Goal: Ask a question

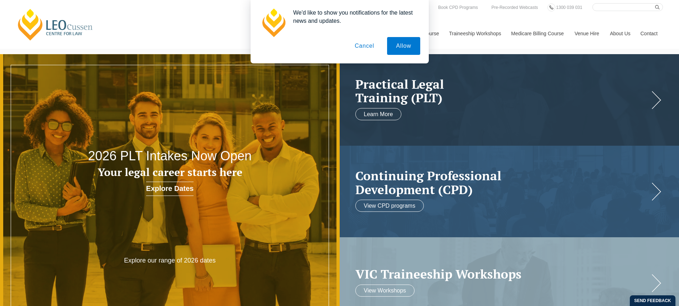
click at [364, 49] on button "Cancel" at bounding box center [364, 46] width 37 height 18
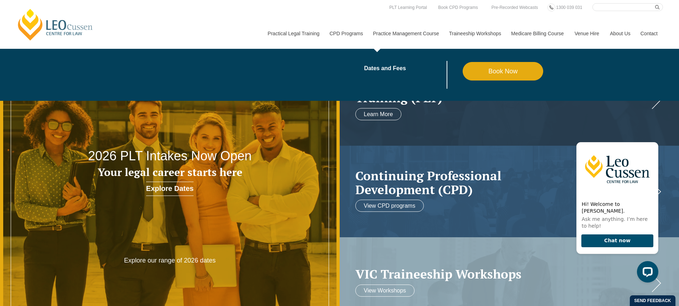
click at [427, 31] on link "Practice Management Course" at bounding box center [406, 33] width 76 height 31
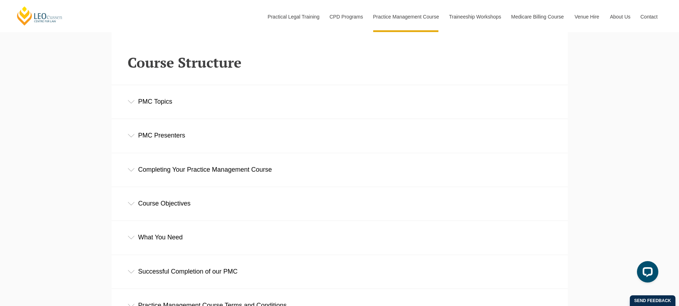
scroll to position [1033, 0]
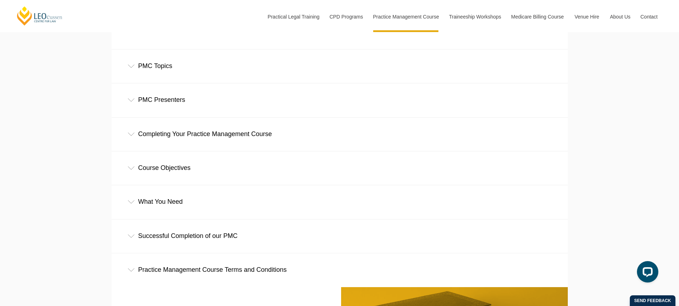
click at [128, 66] on icon at bounding box center [131, 67] width 7 height 4
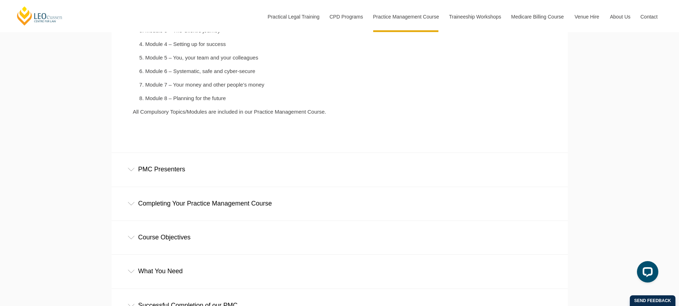
scroll to position [1176, 0]
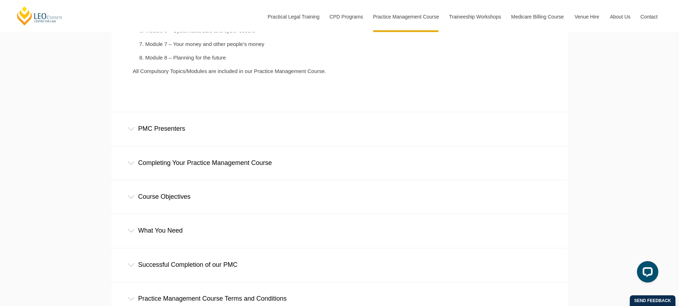
click at [128, 130] on icon at bounding box center [131, 129] width 7 height 4
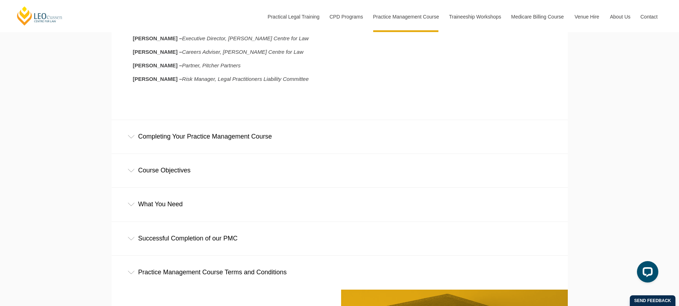
scroll to position [1390, 0]
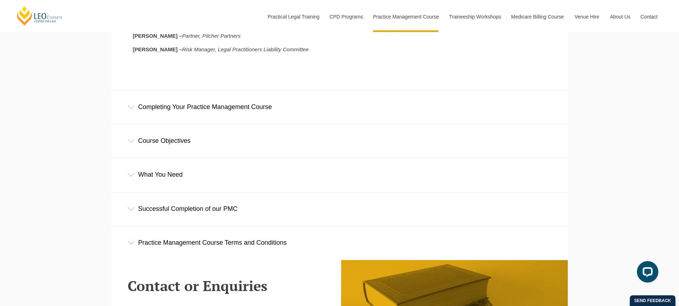
click at [131, 106] on div "Completing Your Practice Management Course" at bounding box center [340, 107] width 456 height 33
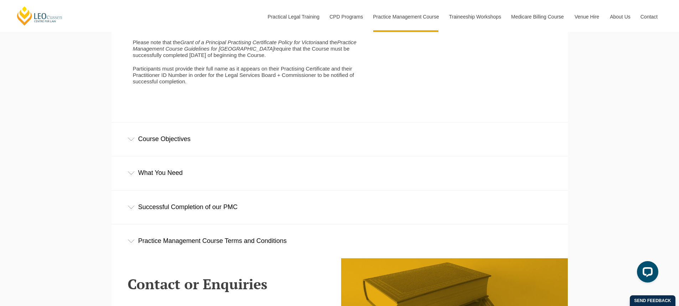
scroll to position [1746, 0]
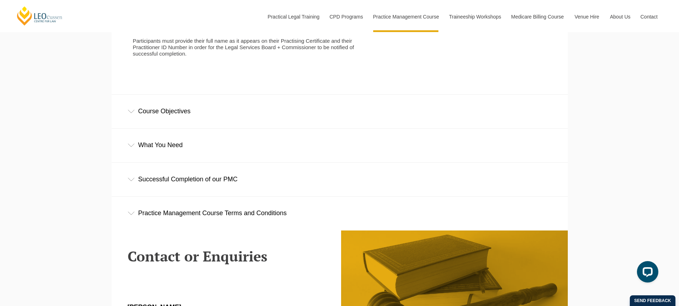
click at [128, 113] on icon at bounding box center [131, 111] width 6 height 3
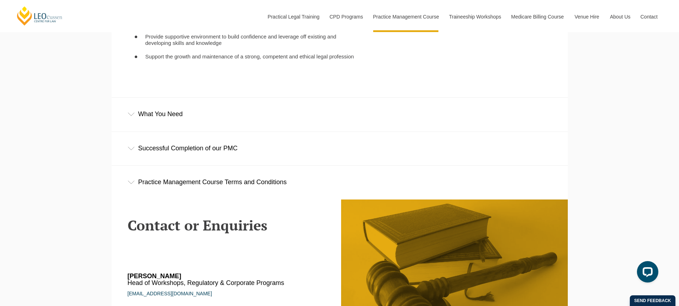
scroll to position [1924, 0]
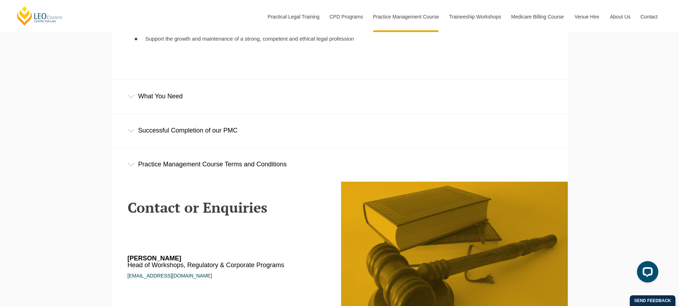
click at [158, 105] on div "What You Need" at bounding box center [340, 96] width 456 height 33
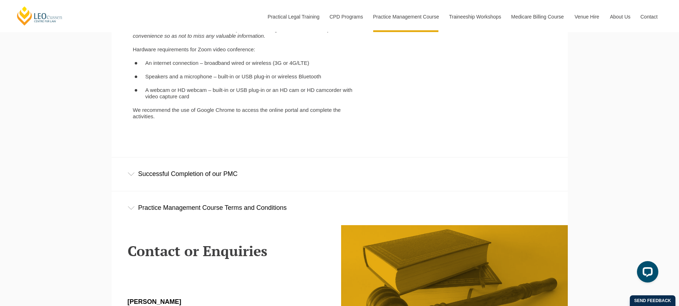
scroll to position [2138, 0]
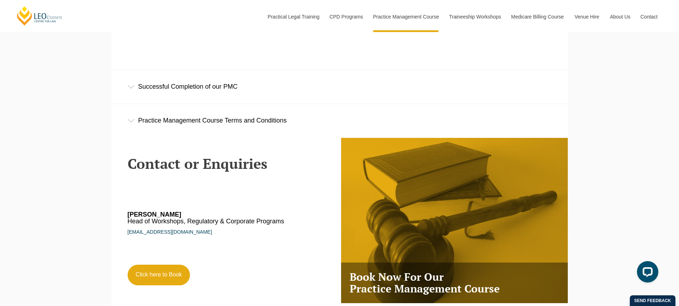
click at [171, 92] on div "Successful Completion of our PMC" at bounding box center [340, 86] width 456 height 33
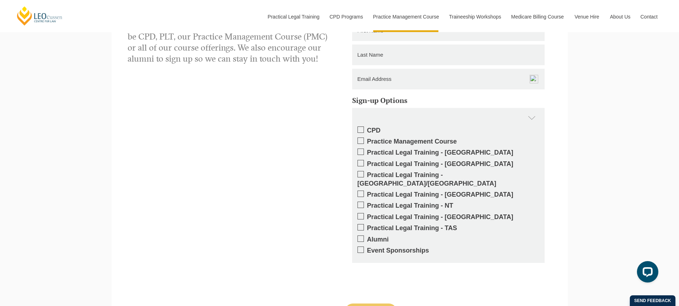
scroll to position [2566, 0]
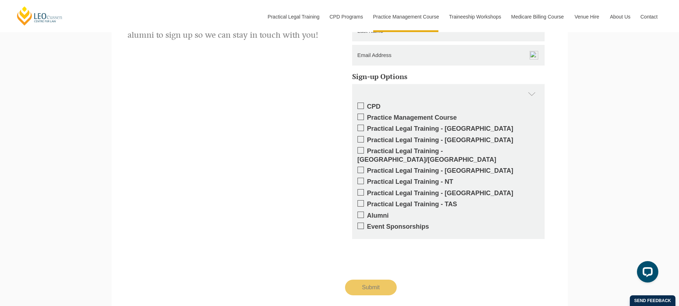
click at [359, 143] on span at bounding box center [360, 139] width 6 height 6
click at [367, 138] on input "Practical Legal Training - [GEOGRAPHIC_DATA]" at bounding box center [367, 138] width 0 height 0
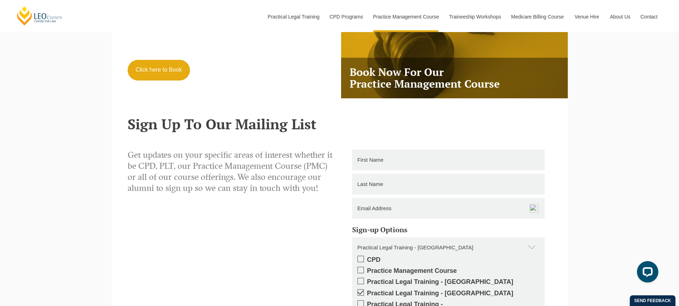
scroll to position [2388, 0]
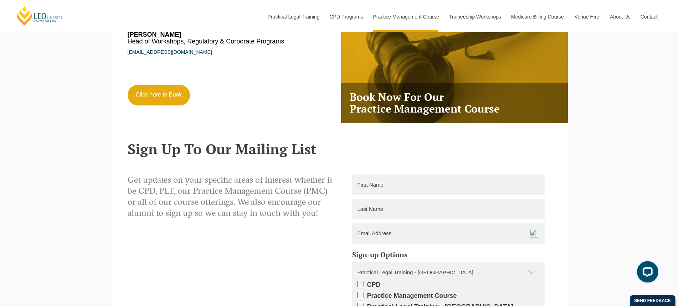
click at [402, 195] on input "text" at bounding box center [448, 185] width 192 height 21
type input "Emily"
click at [435, 220] on input "text" at bounding box center [448, 209] width 192 height 21
type input "Egerton-Warburton"
click at [395, 241] on input "email" at bounding box center [448, 233] width 192 height 21
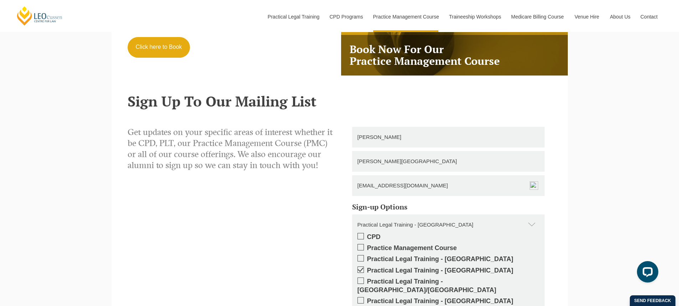
scroll to position [2601, 0]
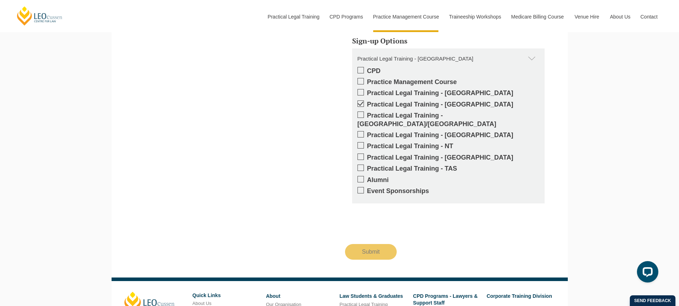
type input "emilywarburton@yahoo.com.au"
click at [374, 253] on input "Submit" at bounding box center [371, 252] width 52 height 16
type input "Submitting"
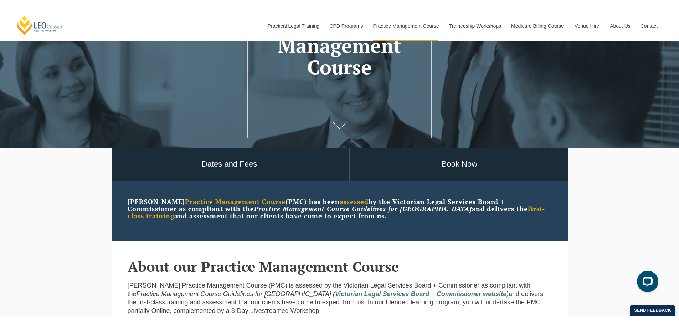
scroll to position [0, 0]
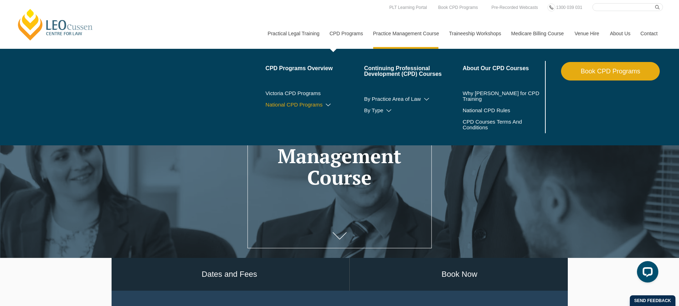
click at [325, 102] on link "National CPD Programs" at bounding box center [314, 105] width 99 height 6
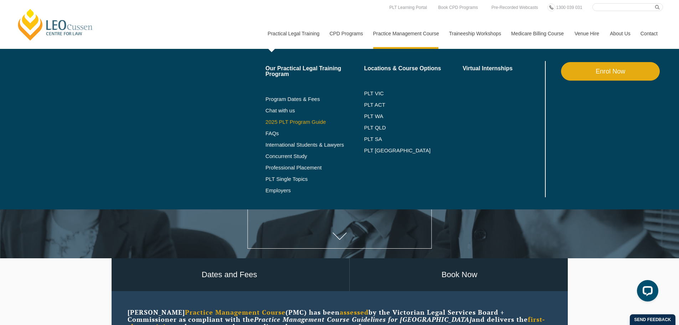
click at [281, 119] on link "2025 PLT Program Guide" at bounding box center [305, 122] width 81 height 6
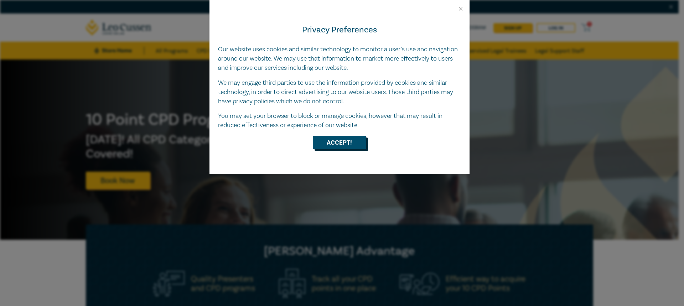
click at [357, 143] on button "Accept!" at bounding box center [339, 143] width 53 height 14
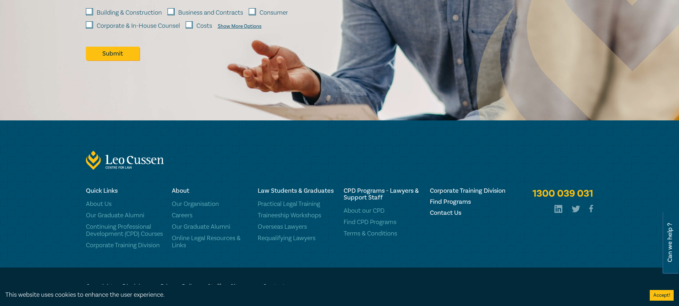
scroll to position [1101, 0]
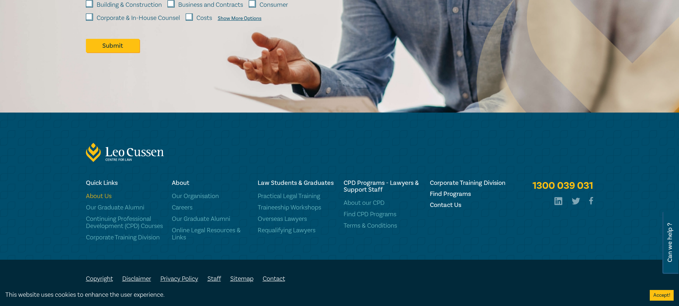
click at [98, 193] on link "About Us" at bounding box center [124, 196] width 77 height 7
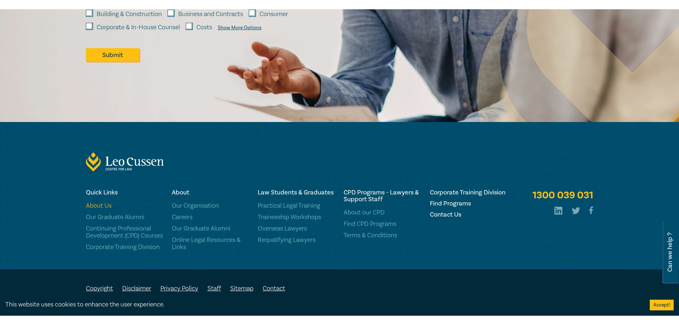
scroll to position [1082, 0]
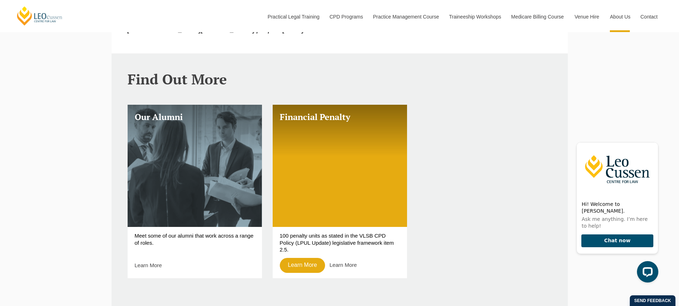
scroll to position [576, 0]
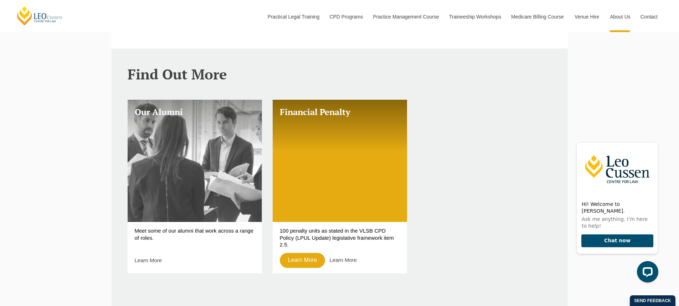
click at [184, 131] on link "Our Alumni" at bounding box center [195, 161] width 134 height 122
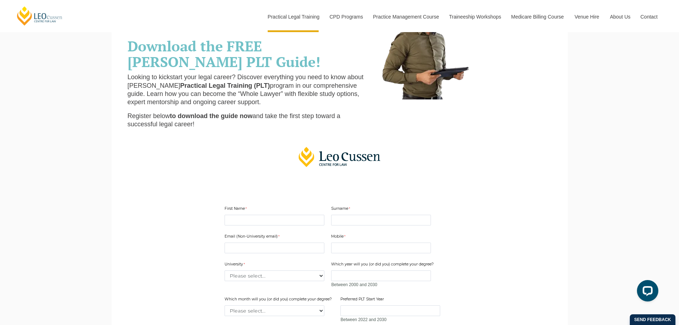
scroll to position [107, 0]
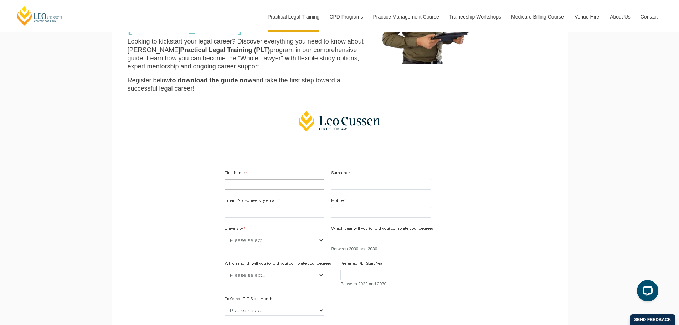
click at [242, 185] on input "First Name" at bounding box center [275, 184] width 100 height 11
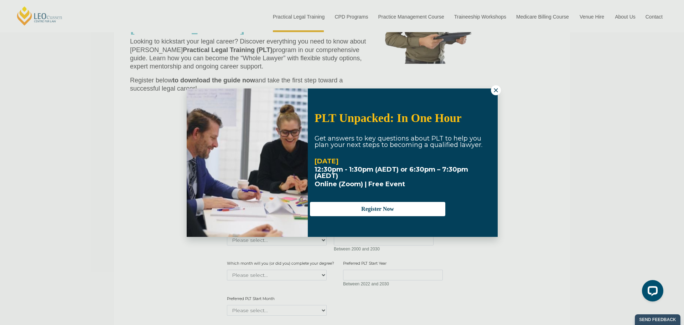
click at [496, 91] on icon at bounding box center [496, 90] width 4 height 4
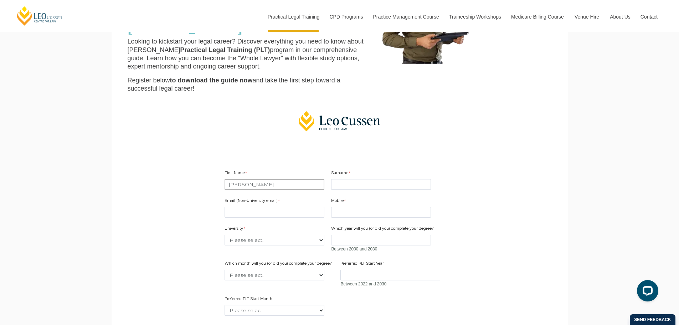
type input "[PERSON_NAME]"
click at [352, 185] on input "Surname" at bounding box center [381, 184] width 100 height 11
type input "[PERSON_NAME][GEOGRAPHIC_DATA]"
click at [254, 211] on input "Email (Non-University email)" at bounding box center [275, 212] width 100 height 11
click at [260, 212] on input "emilywarbuyrton" at bounding box center [275, 212] width 100 height 11
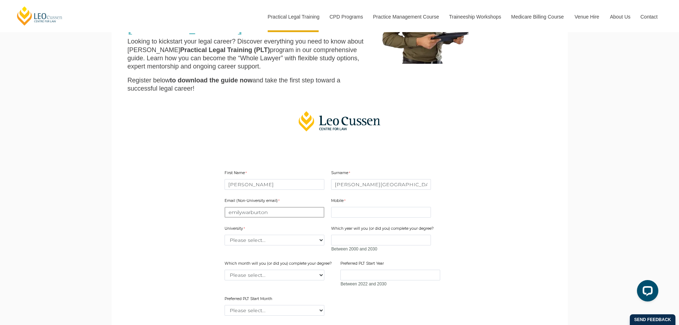
click at [272, 212] on input "emilywarburton" at bounding box center [275, 212] width 100 height 11
type input "[EMAIL_ADDRESS][DOMAIN_NAME]"
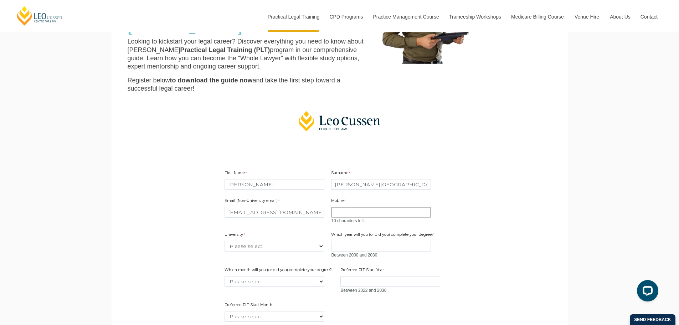
click at [361, 213] on input "Mobile" at bounding box center [381, 212] width 100 height 11
type input "0428170904"
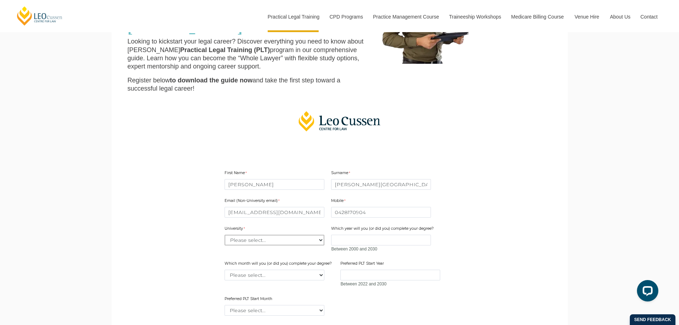
click at [320, 247] on div "Email (Non-University email) emilywarburton@yahoo.com.au Mobile 0428170904 0 ch…" at bounding box center [340, 254] width 236 height 126
select select "tfa_2208"
click at [225, 234] on select "Please select... Australian Catholic University Australian National University …" at bounding box center [275, 239] width 100 height 11
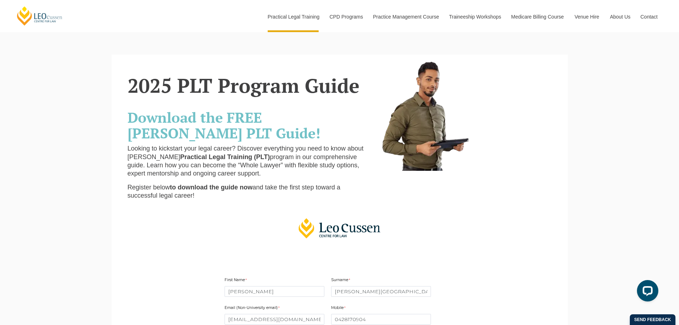
scroll to position [0, 0]
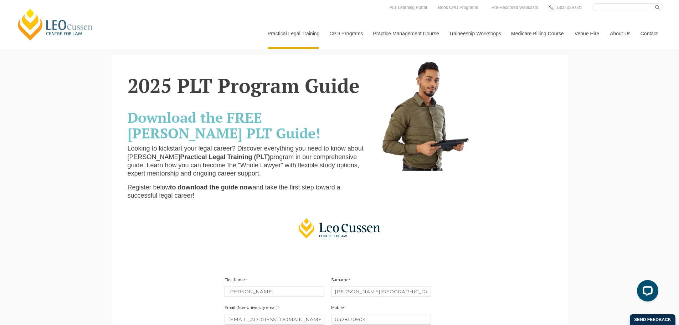
click at [645, 33] on link "Contact" at bounding box center [649, 33] width 28 height 31
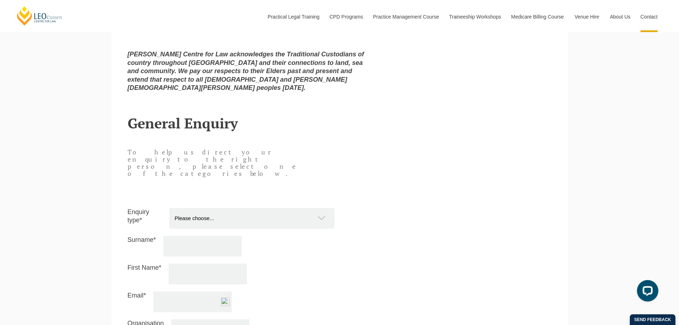
scroll to position [570, 0]
click at [322, 206] on select "Please choose... Practical Training Course (Onsite and Online) Supervised Legal…" at bounding box center [255, 216] width 172 height 21
select select "Other"
click at [169, 206] on select "Please choose... Practical Training Course (Onsite and Online) Supervised Legal…" at bounding box center [255, 216] width 172 height 21
click at [202, 234] on input "Surname*" at bounding box center [202, 244] width 78 height 21
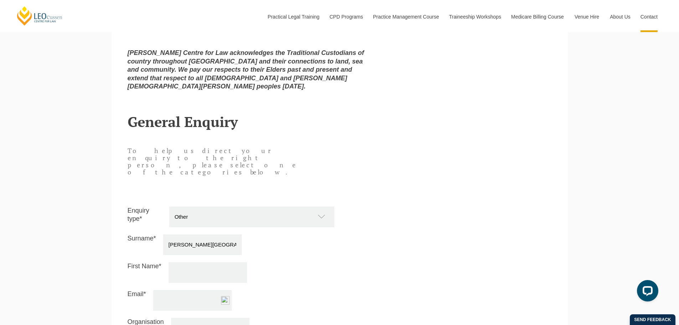
type input "Egerton-Warburton"
click at [209, 262] on input "First Name*" at bounding box center [208, 272] width 78 height 21
type input "Emily"
click at [195, 290] on input "Email*" at bounding box center [192, 300] width 78 height 21
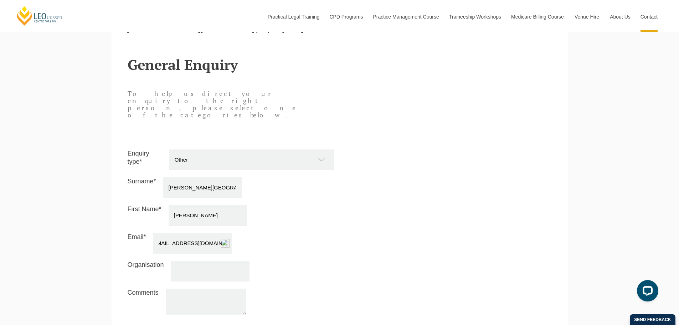
scroll to position [641, 0]
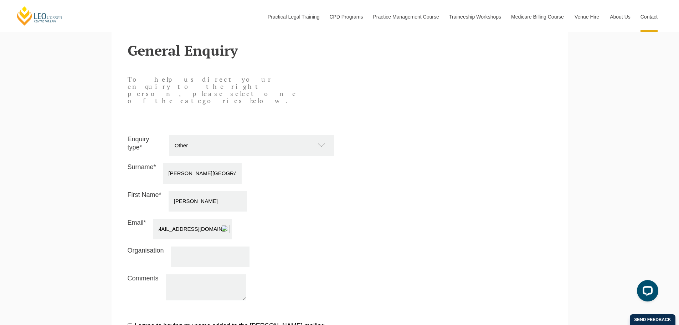
type input "emilywarburton@yahoo.com.au"
click at [182, 246] on input "Organisation" at bounding box center [210, 256] width 78 height 21
type input "Wallis Legal"
click at [197, 274] on textarea "Comments" at bounding box center [206, 287] width 80 height 26
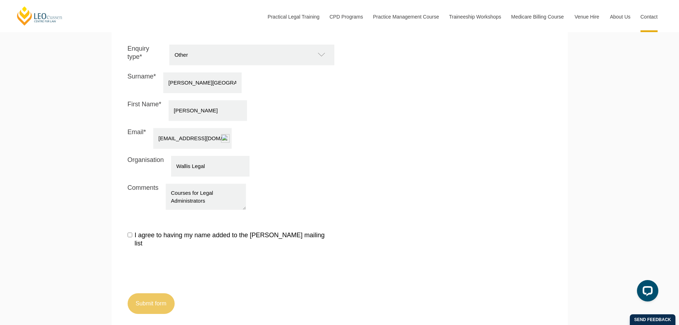
scroll to position [748, 0]
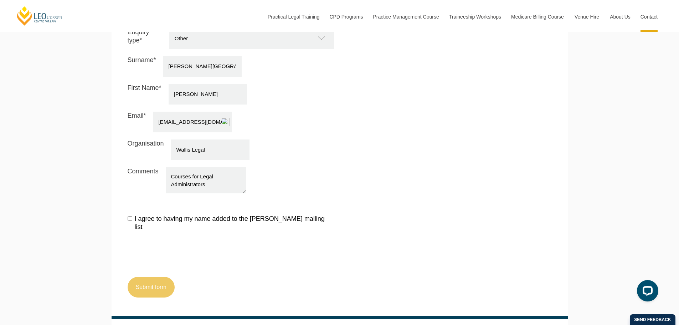
type textarea "Courses for Legal Administrators"
click at [130, 216] on input "I agree to having my name added to the Leo Cussen mailing list" at bounding box center [130, 218] width 5 height 5
checkbox input "true"
click at [158, 277] on button "Submit form" at bounding box center [151, 287] width 47 height 21
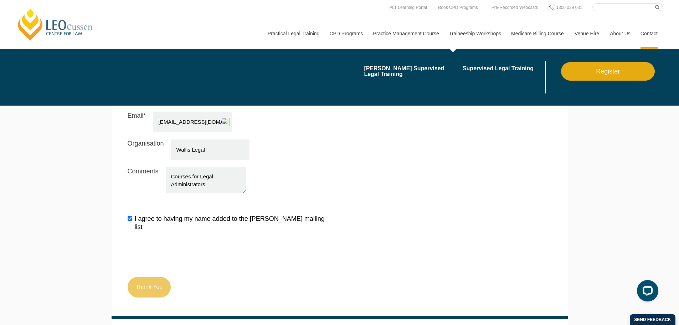
click at [482, 36] on link "Traineeship Workshops" at bounding box center [475, 33] width 62 height 31
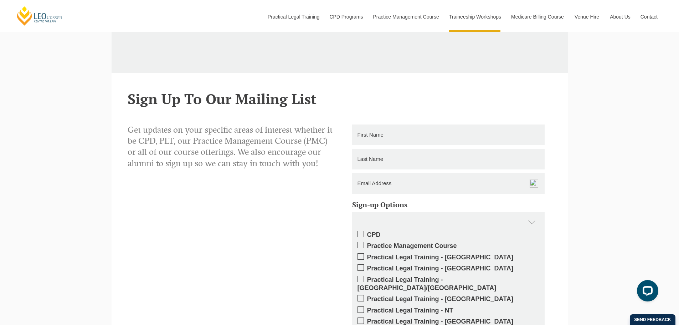
scroll to position [530, 0]
